Goal: Task Accomplishment & Management: Complete application form

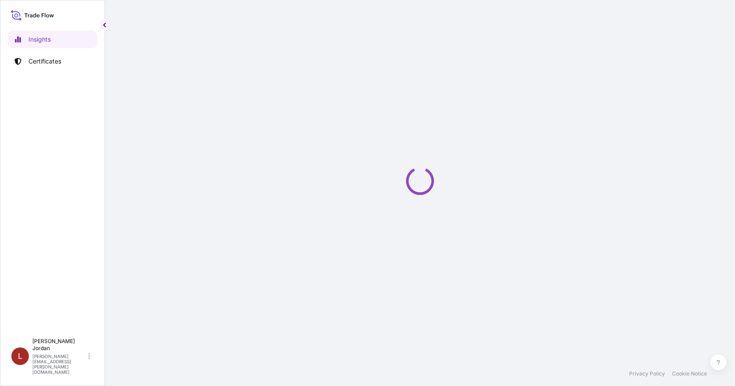
select select "2025"
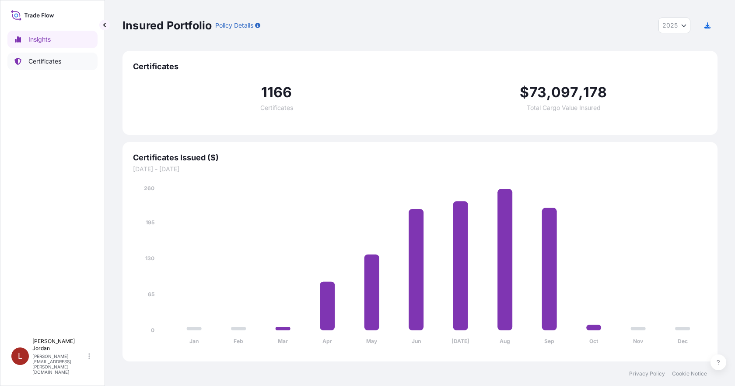
click at [27, 63] on link "Certificates" at bounding box center [52, 62] width 90 height 18
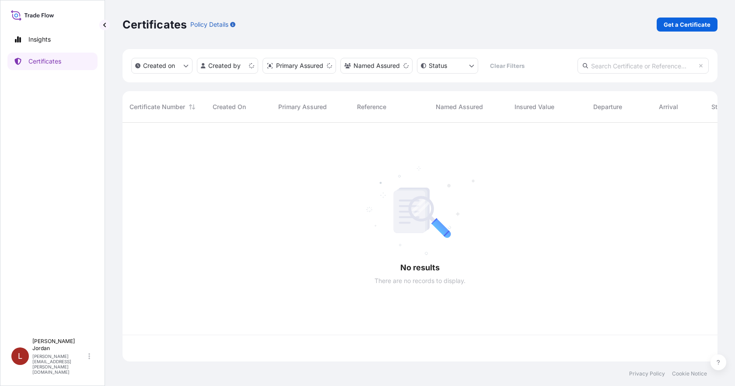
scroll to position [237, 589]
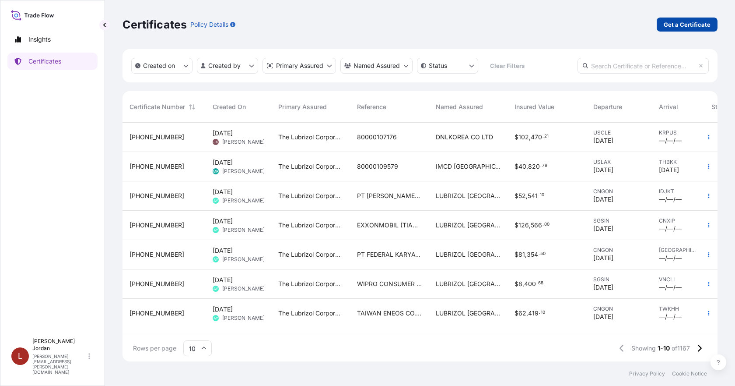
click at [705, 25] on p "Get a Certificate" at bounding box center [687, 24] width 47 height 9
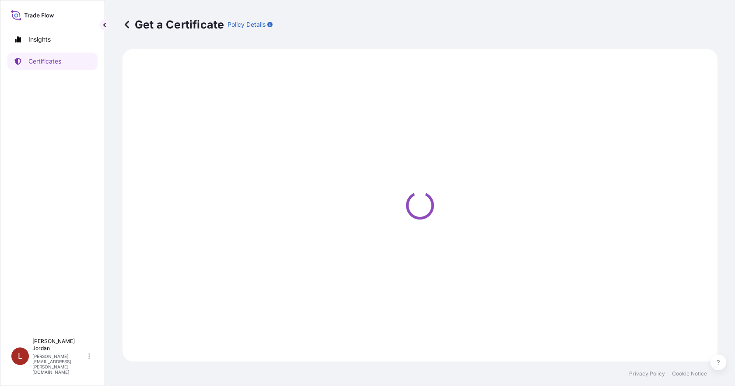
select select "Barge"
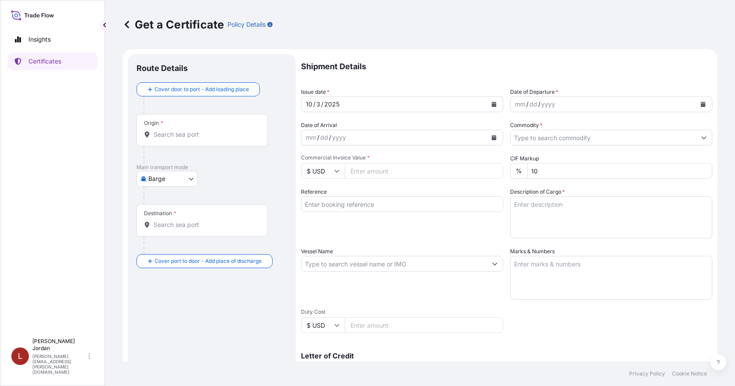
click at [237, 140] on div "Origin *" at bounding box center [202, 130] width 131 height 32
click at [237, 139] on input "Origin *" at bounding box center [205, 134] width 103 height 9
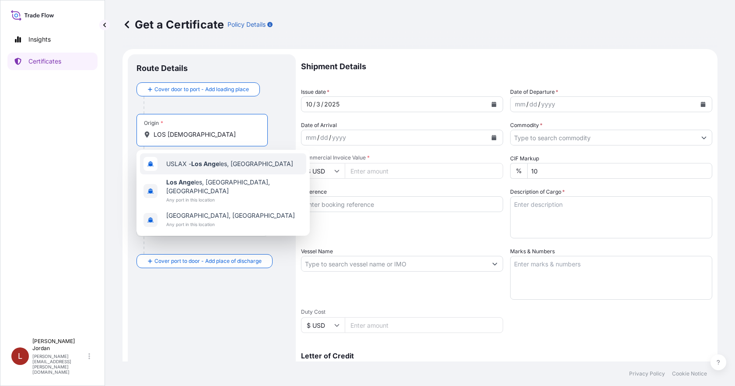
click at [236, 164] on span "USLAX - Los Ange les, [GEOGRAPHIC_DATA]" at bounding box center [229, 163] width 127 height 9
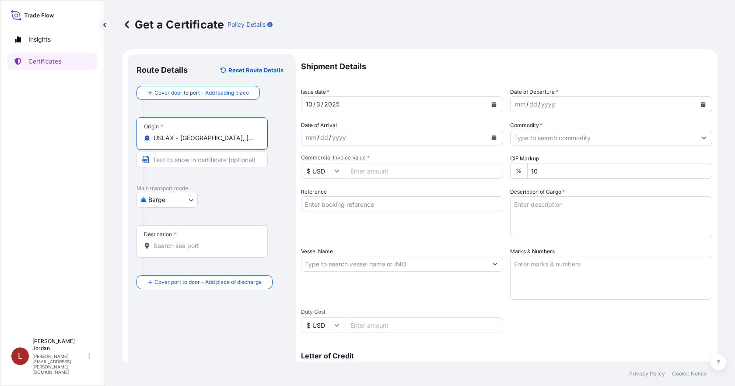
type input "USLAX - [GEOGRAPHIC_DATA], [GEOGRAPHIC_DATA]"
click at [227, 235] on div "Destination *" at bounding box center [202, 241] width 131 height 32
click at [227, 241] on input "Destination *" at bounding box center [205, 245] width 103 height 9
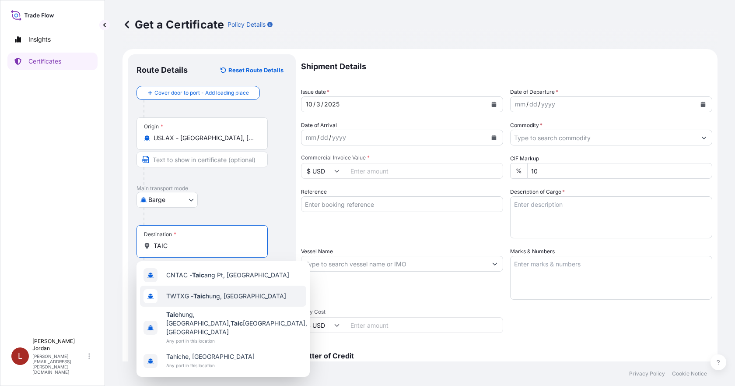
click at [226, 302] on div "TWTXG - Taic hung, [GEOGRAPHIC_DATA]" at bounding box center [223, 295] width 166 height 21
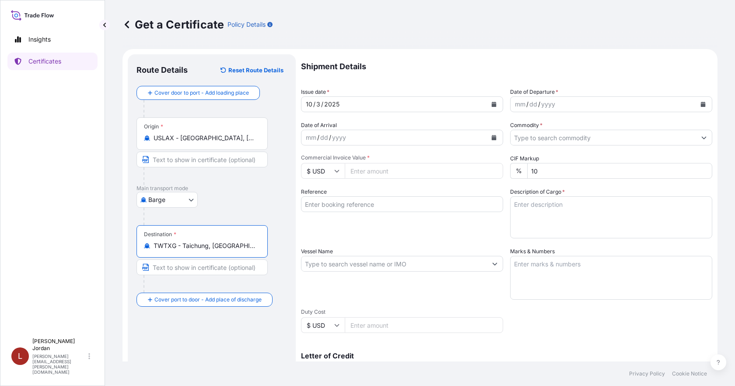
type input "TWTXG - Taichung, [GEOGRAPHIC_DATA]"
click at [696, 104] on button "Calendar" at bounding box center [703, 104] width 14 height 14
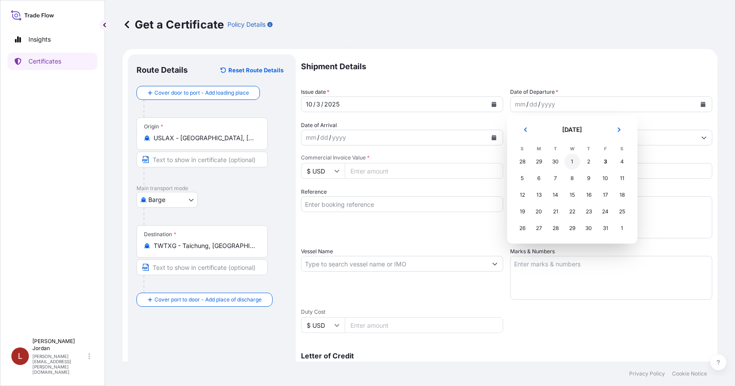
click at [574, 157] on div "1" at bounding box center [572, 162] width 16 height 16
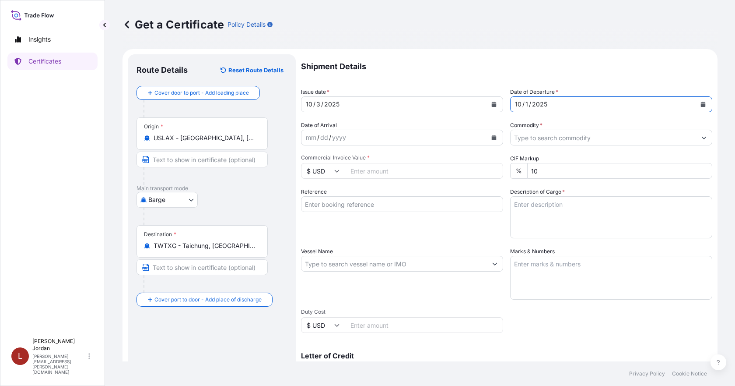
click at [644, 137] on input "Commodity *" at bounding box center [604, 138] width 186 height 16
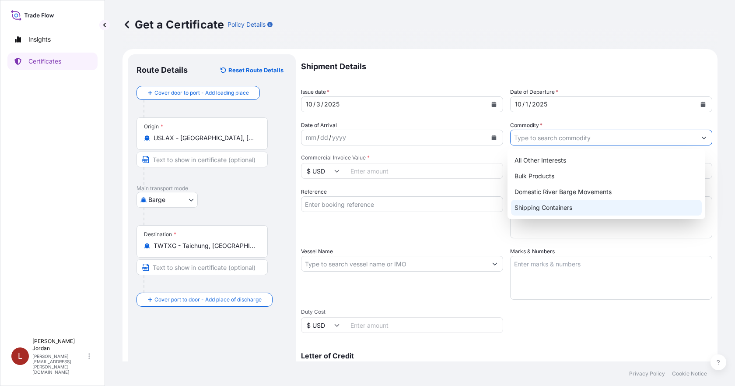
click at [561, 205] on div "Shipping Containers" at bounding box center [606, 208] width 191 height 16
type input "Shipping Containers"
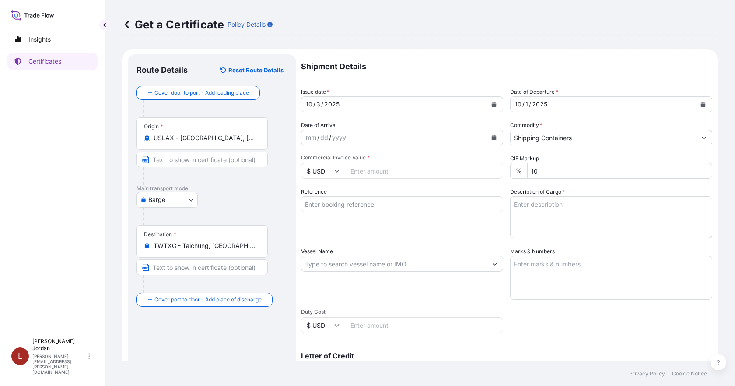
click at [382, 171] on input "Commercial Invoice Value *" at bounding box center [424, 171] width 158 height 16
paste input "62737.51"
type input "62737.51"
click at [585, 214] on textarea "Description of Cargo *" at bounding box center [611, 217] width 202 height 42
click at [537, 217] on textarea "Description of Cargo *" at bounding box center [611, 217] width 202 height 42
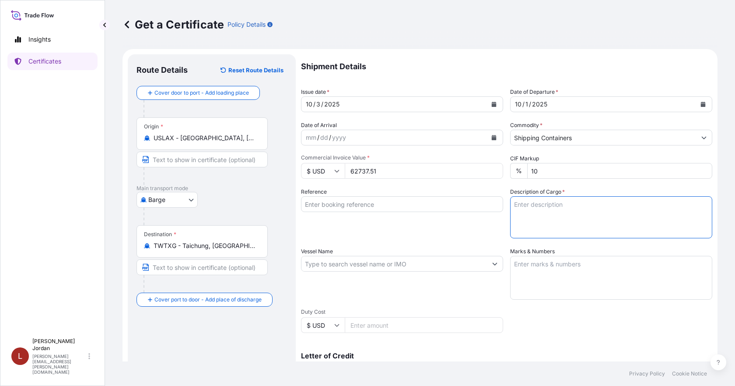
paste textarea "21 BOXES TEMPRITE 88096 TAN 309 AB4L PEL,OCT-BOX Not Regulated. NMFC 156200 PLA…"
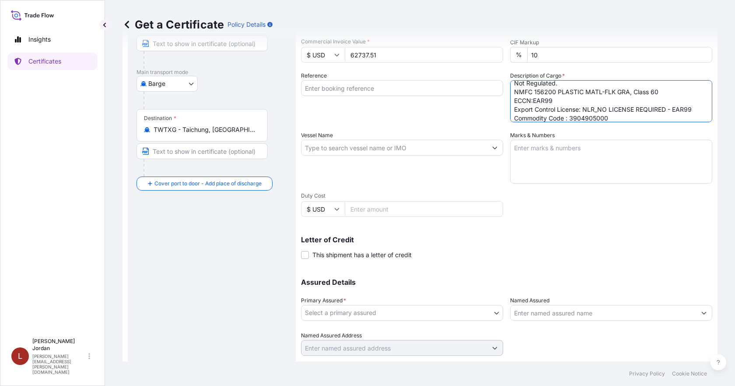
scroll to position [131, 0]
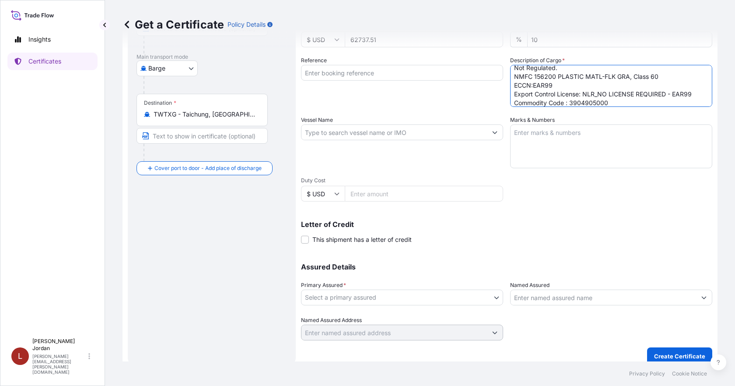
type textarea "21 BOXES TEMPRITE 88096 TAN 309 AB4L PEL,OCT-BOX Not Regulated. NMFC 156200 PLA…"
click at [411, 293] on body "Insights Certificates L [PERSON_NAME] [PERSON_NAME][EMAIL_ADDRESS][PERSON_NAME]…" at bounding box center [367, 193] width 735 height 386
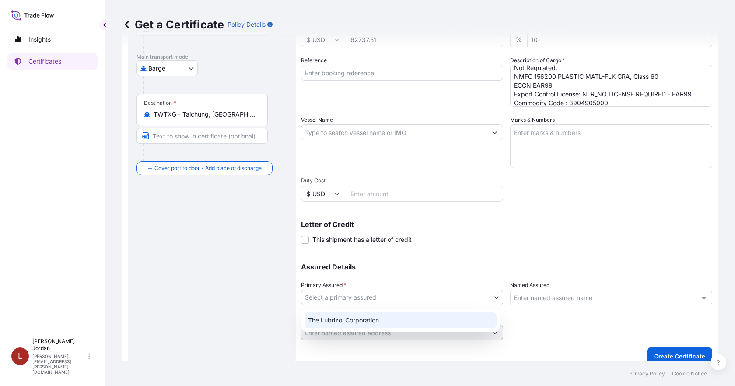
click at [377, 313] on div "The Lubrizol Corporation" at bounding box center [401, 320] width 192 height 16
select select "31566"
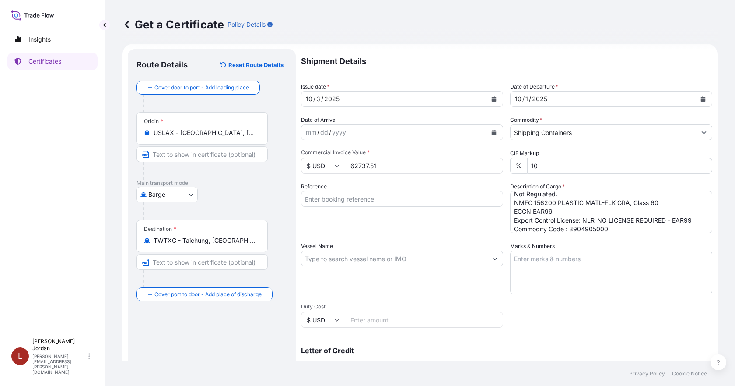
scroll to position [0, 0]
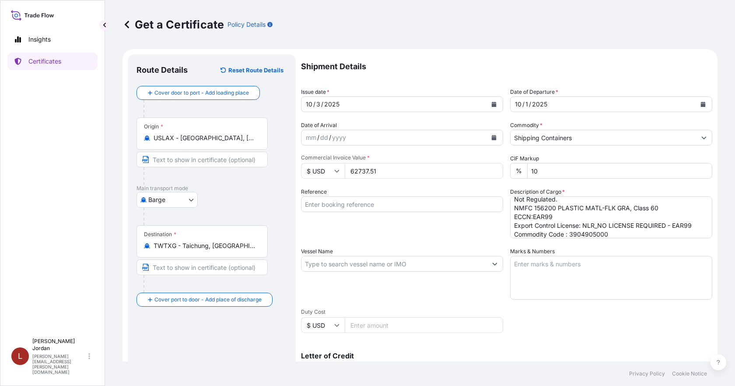
click at [563, 326] on div "Shipment Details Issue date * [DATE] Date of Departure * [DATE] Date of Arrival…" at bounding box center [506, 262] width 411 height 417
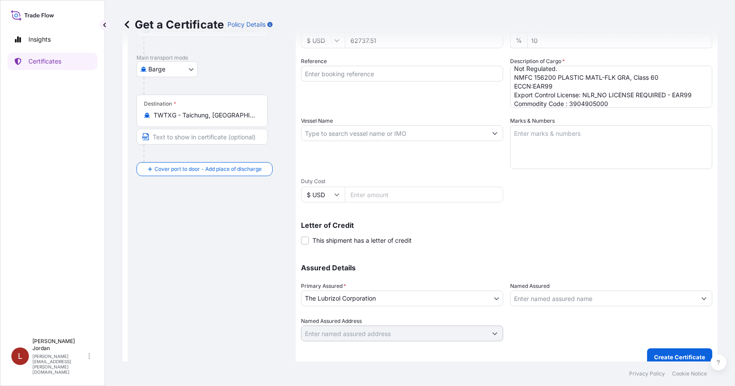
scroll to position [131, 0]
click at [569, 298] on input "Named Assured" at bounding box center [604, 297] width 186 height 16
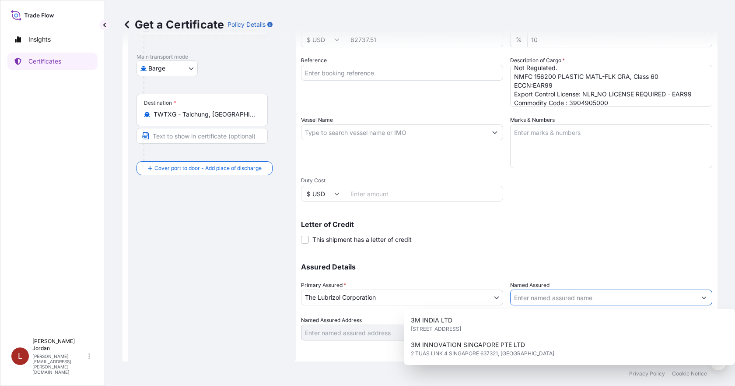
click at [574, 235] on div "Letter of Credit This shipment has a letter of credit Letter of credit * Letter…" at bounding box center [506, 232] width 411 height 23
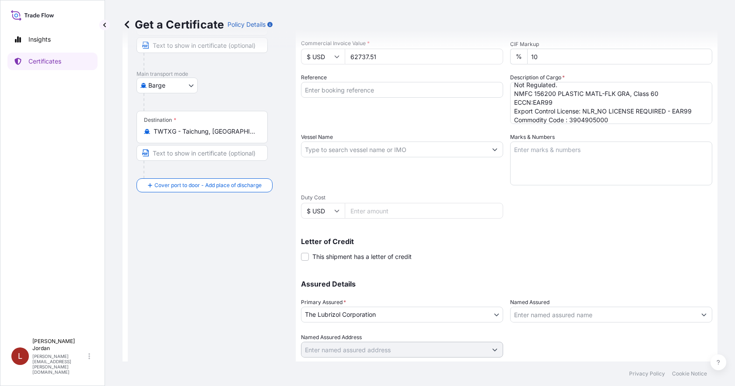
scroll to position [140, 0]
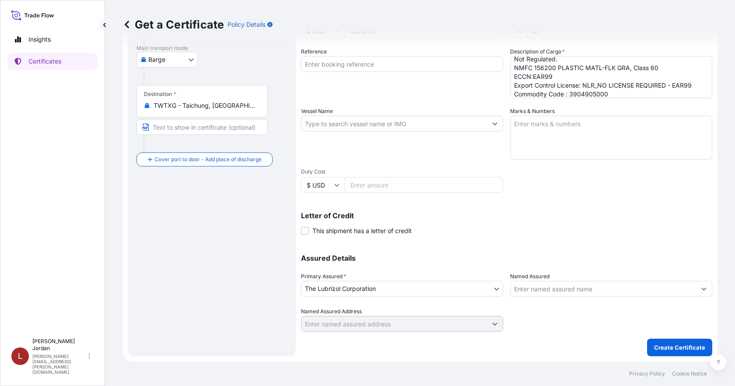
click at [559, 283] on input "Named Assured" at bounding box center [604, 288] width 186 height 16
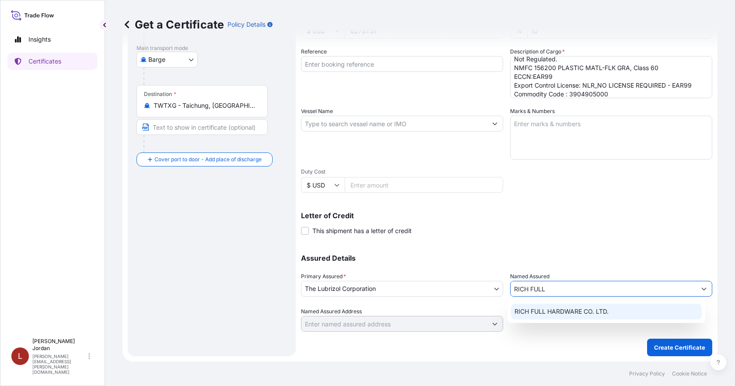
click at [564, 308] on span "RICH FULL HARDWARE CO. LTD." at bounding box center [562, 311] width 94 height 9
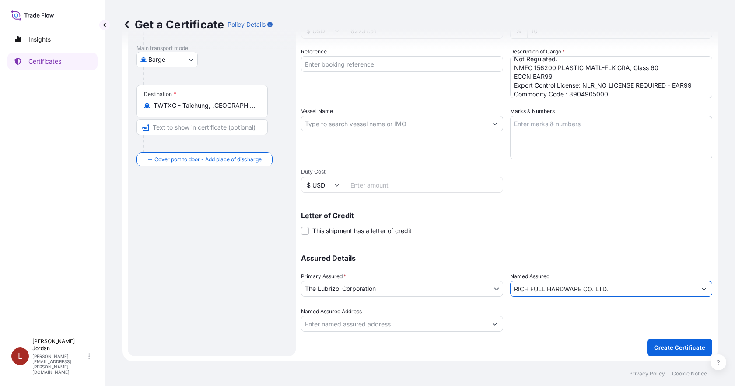
type input "RICH FULL HARDWARE CO. LTD."
click at [567, 325] on div at bounding box center [611, 319] width 202 height 25
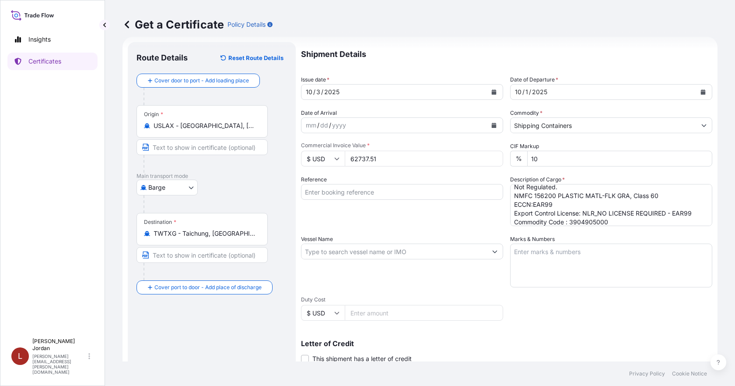
scroll to position [9, 0]
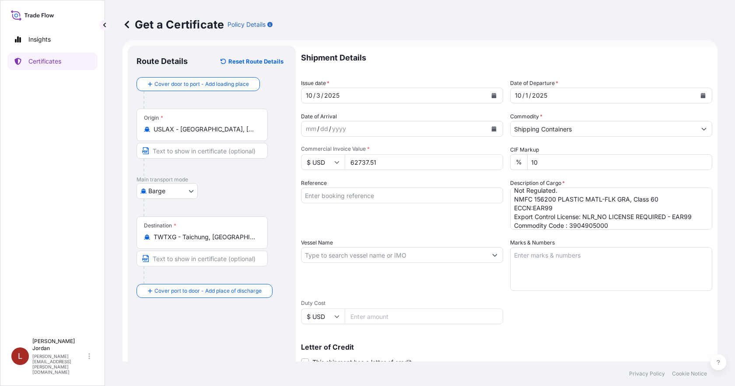
drag, startPoint x: 338, startPoint y: 186, endPoint x: 339, endPoint y: 190, distance: 4.6
click at [338, 186] on div "Reference" at bounding box center [402, 204] width 202 height 51
click at [340, 193] on input "Reference" at bounding box center [402, 195] width 202 height 16
paste input "80000109343"
type input "80000109343"
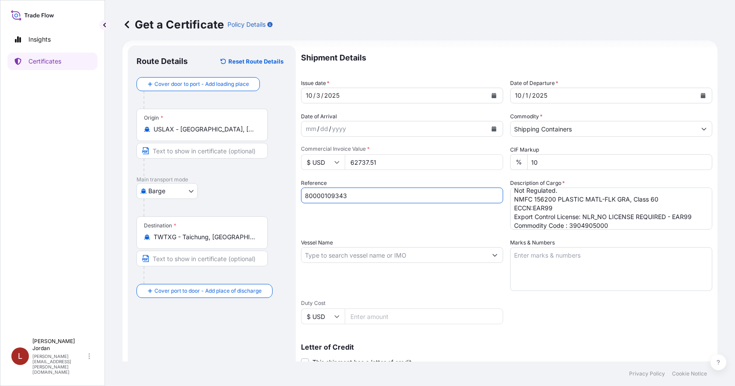
click at [335, 212] on div "Reference 80000109343" at bounding box center [402, 204] width 202 height 51
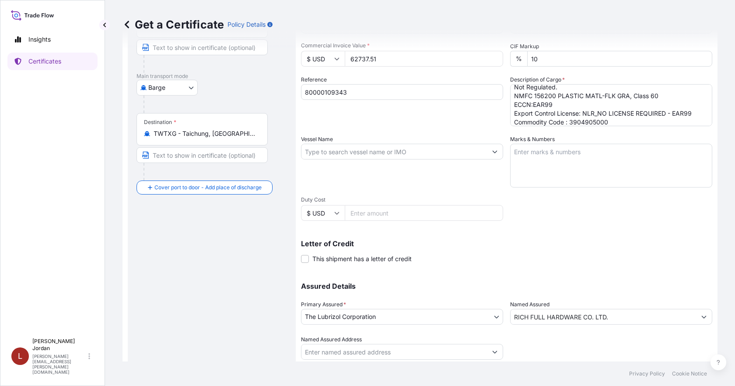
scroll to position [140, 0]
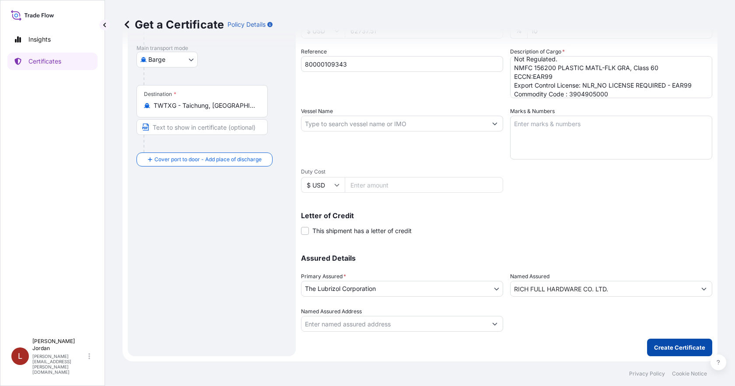
click at [663, 346] on p "Create Certificate" at bounding box center [679, 347] width 51 height 9
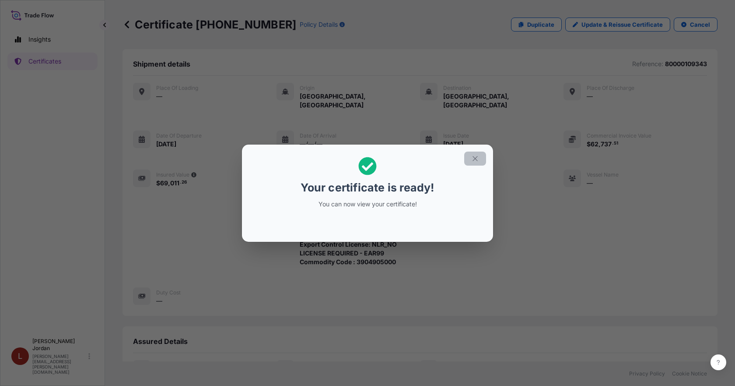
click at [479, 154] on icon "button" at bounding box center [475, 158] width 8 height 8
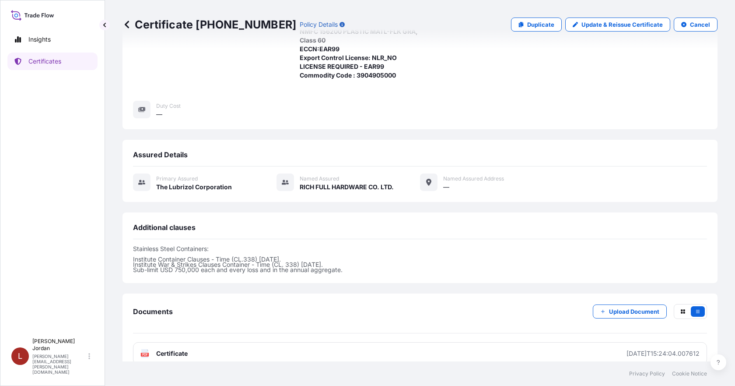
scroll to position [192, 0]
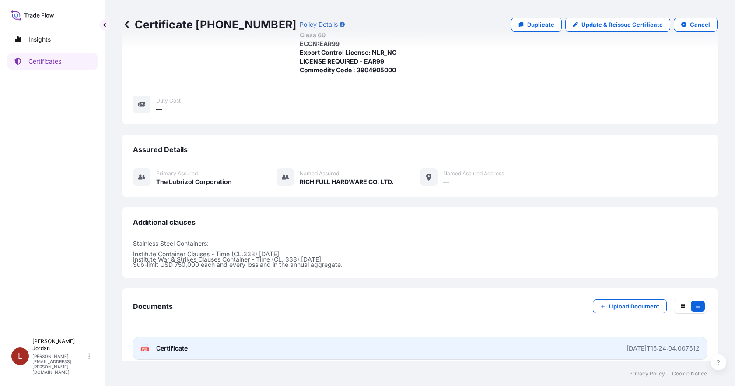
click at [441, 337] on link "PDF Certificate [DATE]T15:24:04.007612" at bounding box center [420, 348] width 574 height 23
